Goal: Information Seeking & Learning: Learn about a topic

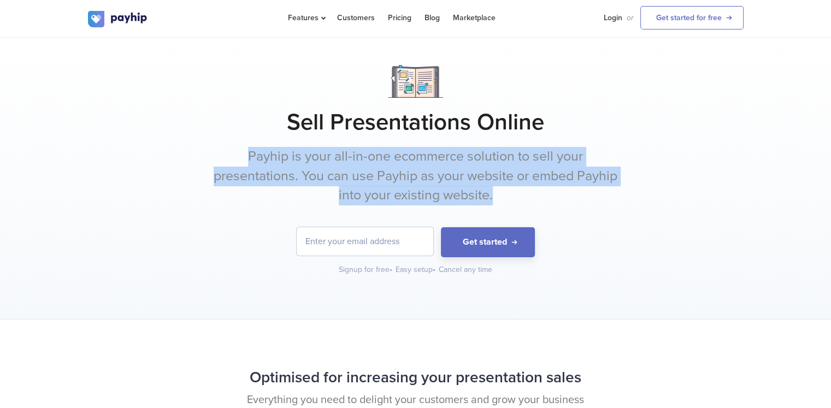
drag, startPoint x: 246, startPoint y: 159, endPoint x: 577, endPoint y: 194, distance: 332.3
click at [577, 194] on p "Payhip is your all-in-one ecommerce solution to sell your presentations. You ca…" at bounding box center [416, 176] width 410 height 58
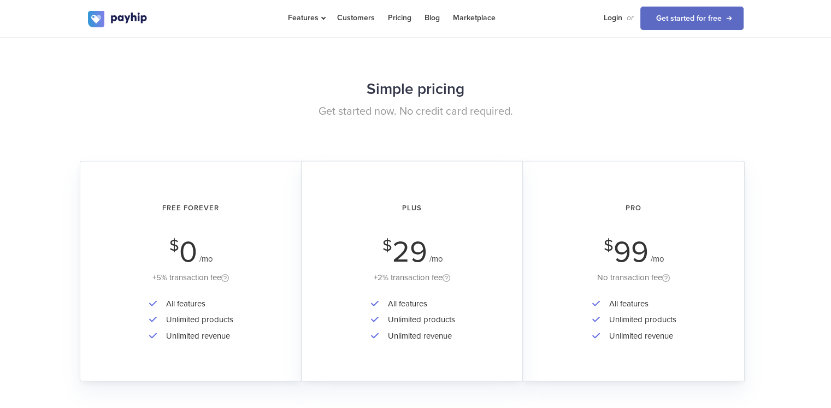
scroll to position [1784, 0]
drag, startPoint x: 165, startPoint y: 254, endPoint x: 222, endPoint y: 252, distance: 56.8
click at [222, 252] on div "Free Forever $ 0 /mo +5% transaction fee" at bounding box center [191, 239] width 191 height 91
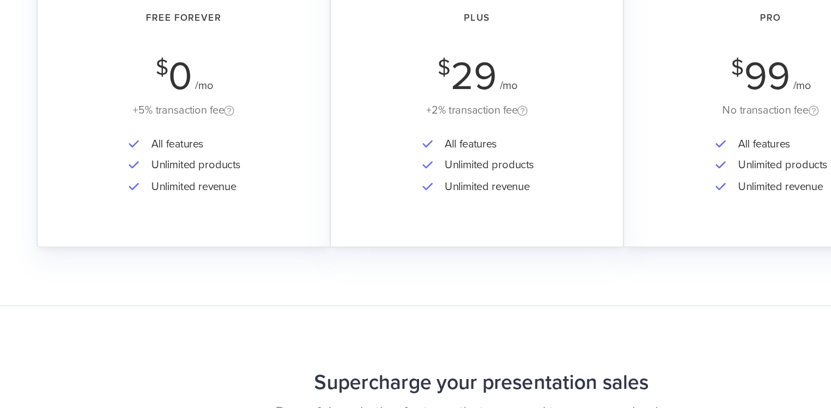
scroll to position [1890, 0]
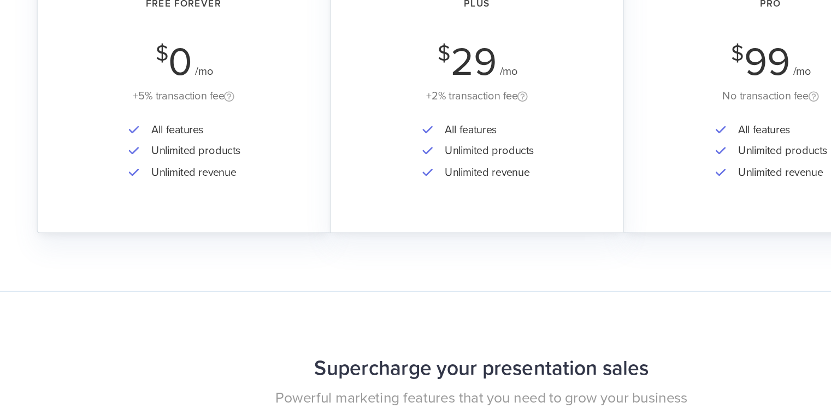
drag, startPoint x: 147, startPoint y: 168, endPoint x: 250, endPoint y: 175, distance: 102.3
click at [250, 175] on div "+5% transaction fee" at bounding box center [191, 172] width 191 height 14
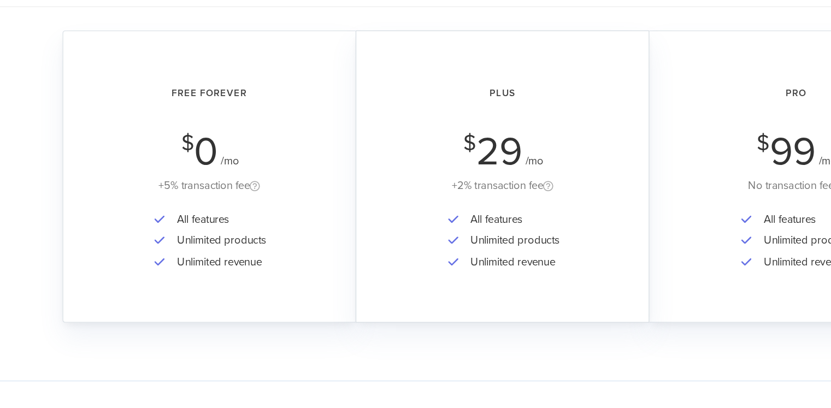
click at [223, 109] on h2 "Free Forever" at bounding box center [191, 102] width 191 height 29
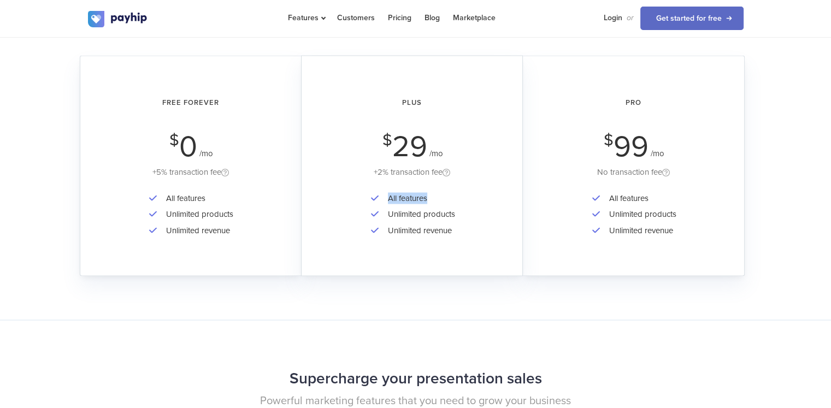
drag, startPoint x: 430, startPoint y: 188, endPoint x: 378, endPoint y: 195, distance: 52.8
click at [382, 195] on li "All features" at bounding box center [418, 198] width 73 height 16
click at [275, 237] on div "All features Unlimited products Unlimited revenue" at bounding box center [191, 221] width 191 height 63
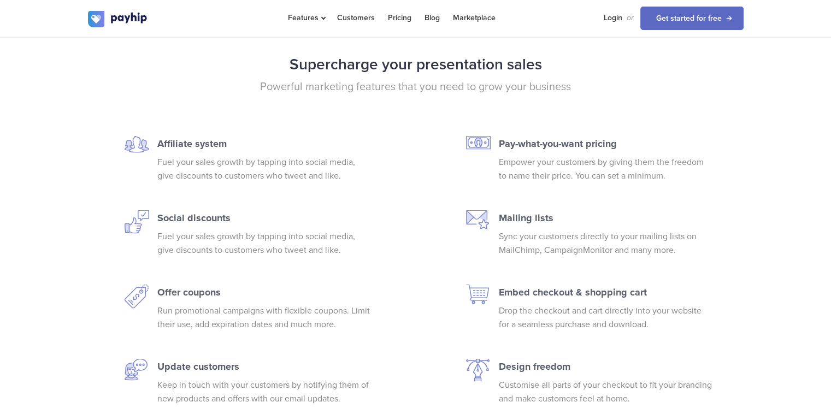
scroll to position [2196, 0]
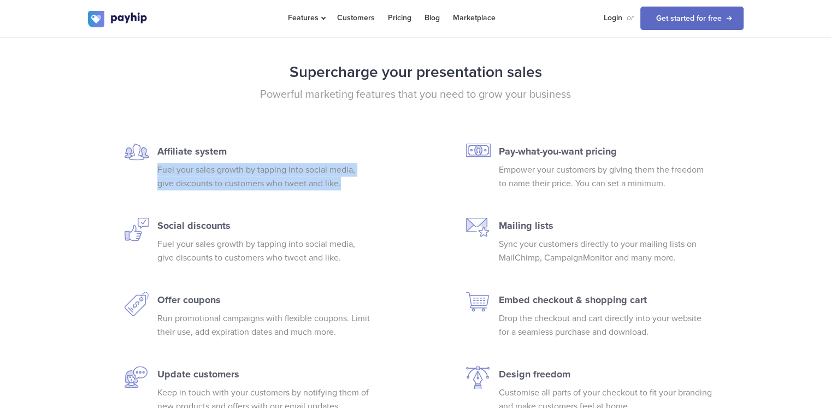
drag, startPoint x: 158, startPoint y: 164, endPoint x: 351, endPoint y: 181, distance: 194.1
click at [351, 181] on p "Fuel your sales growth by tapping into social media, give discounts to customer…" at bounding box center [263, 176] width 213 height 27
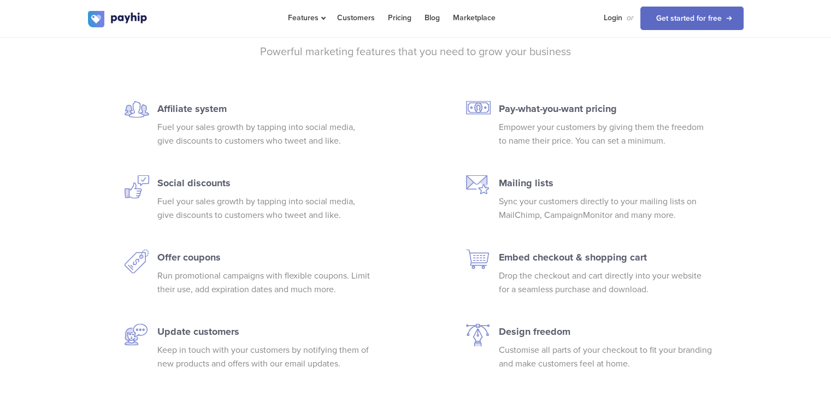
scroll to position [2239, 0]
